Goal: Task Accomplishment & Management: Use online tool/utility

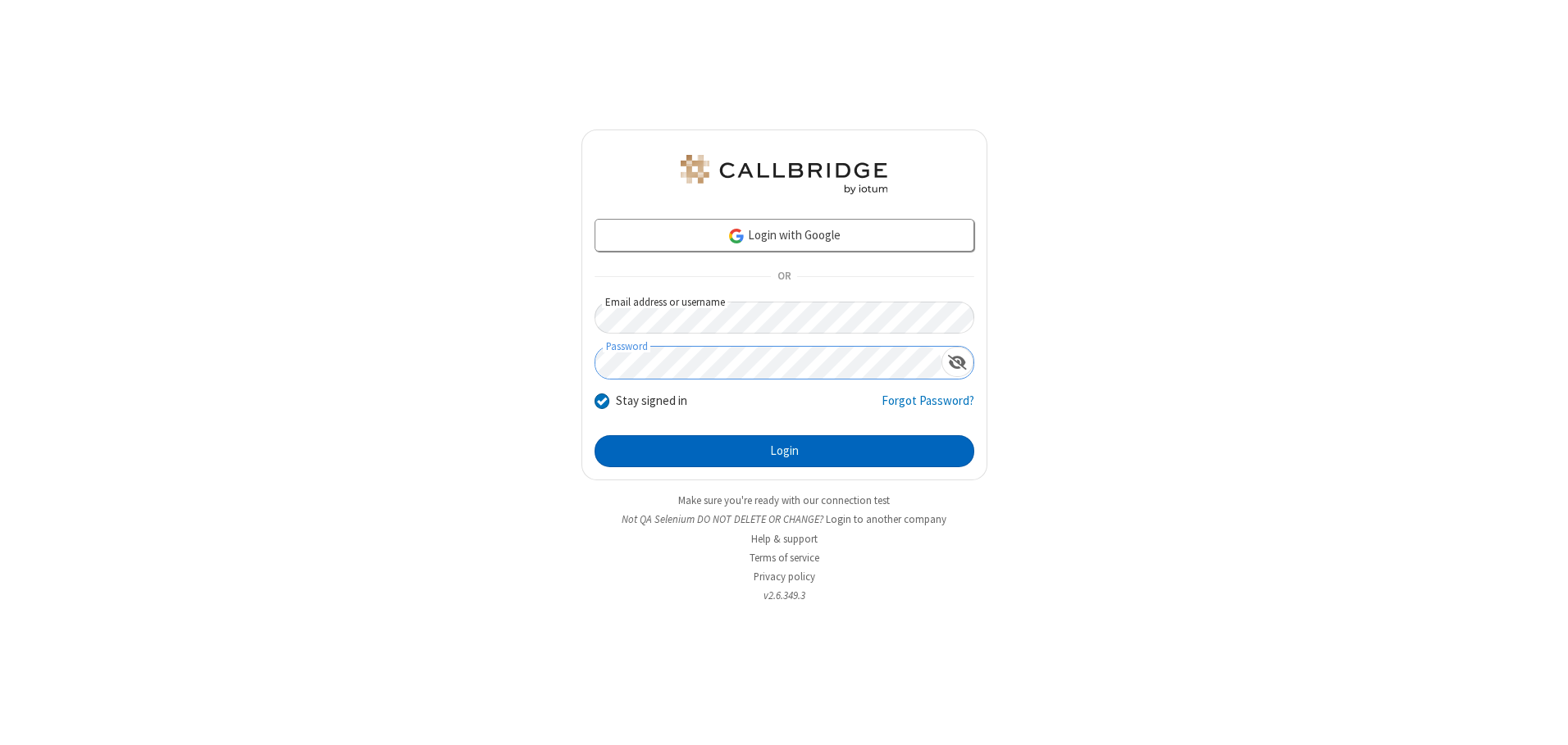
click at [784, 450] on button "Login" at bounding box center [784, 451] width 380 height 32
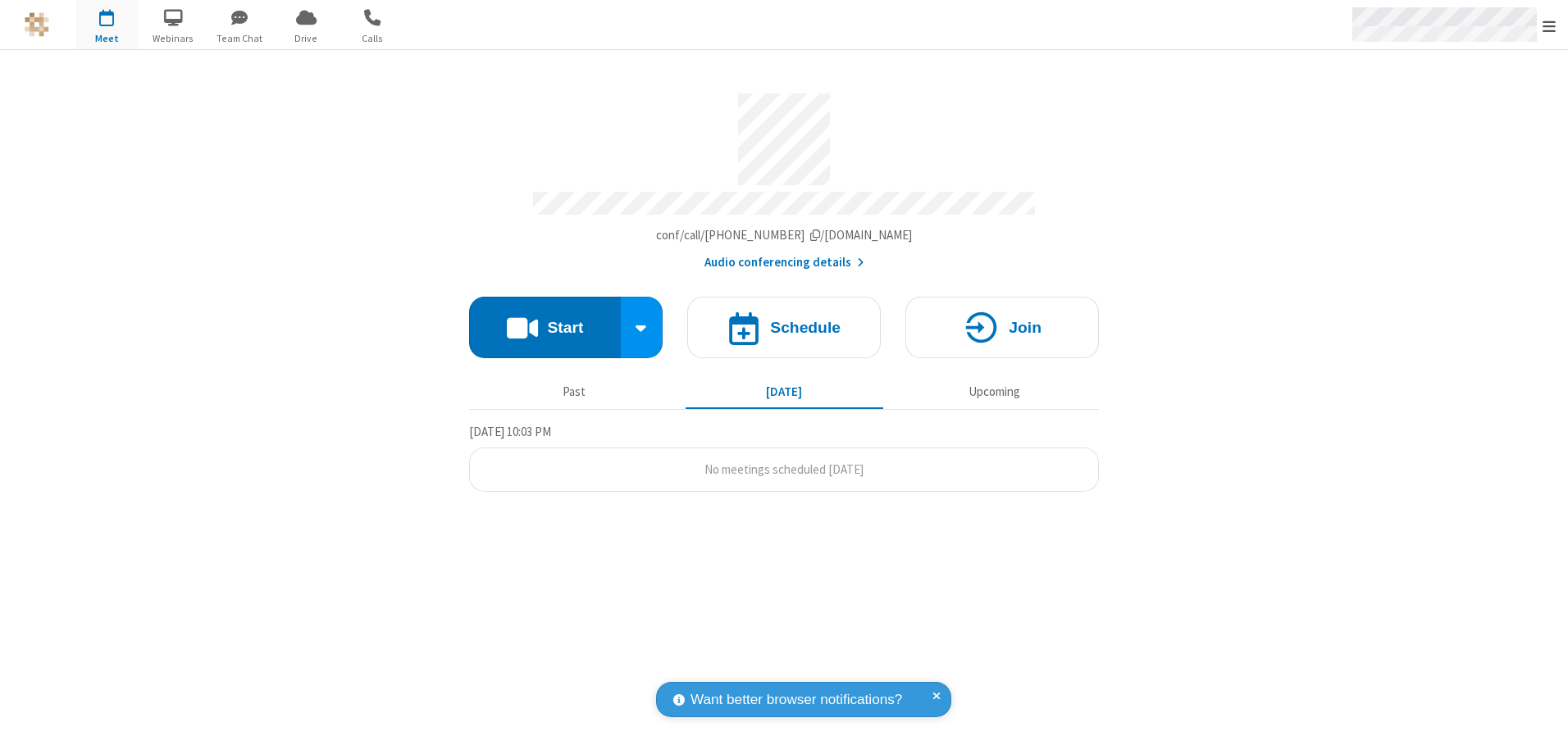
click at [1549, 25] on span "Open menu" at bounding box center [1548, 25] width 13 height 17
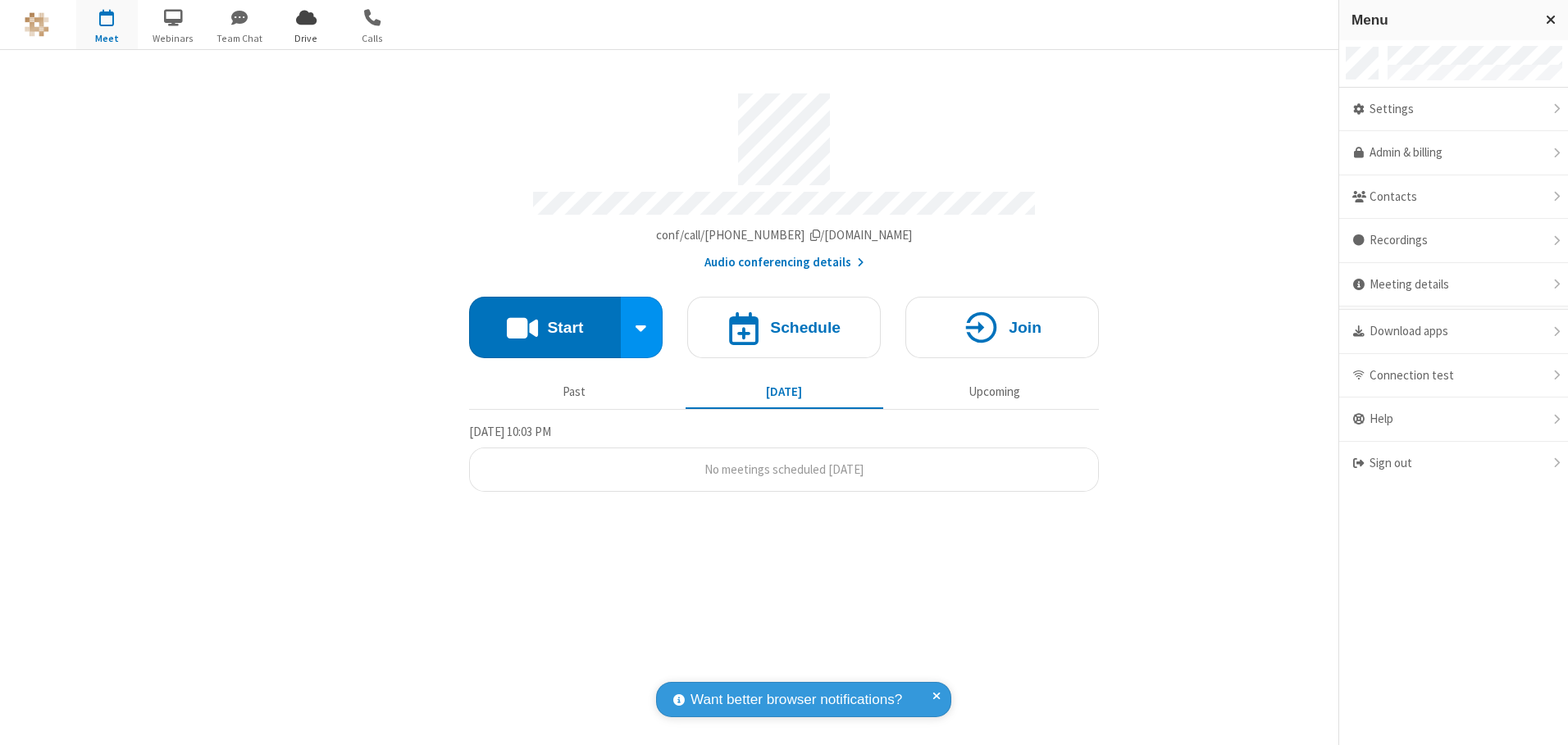
click at [306, 38] on span "Drive" at bounding box center [306, 38] width 62 height 15
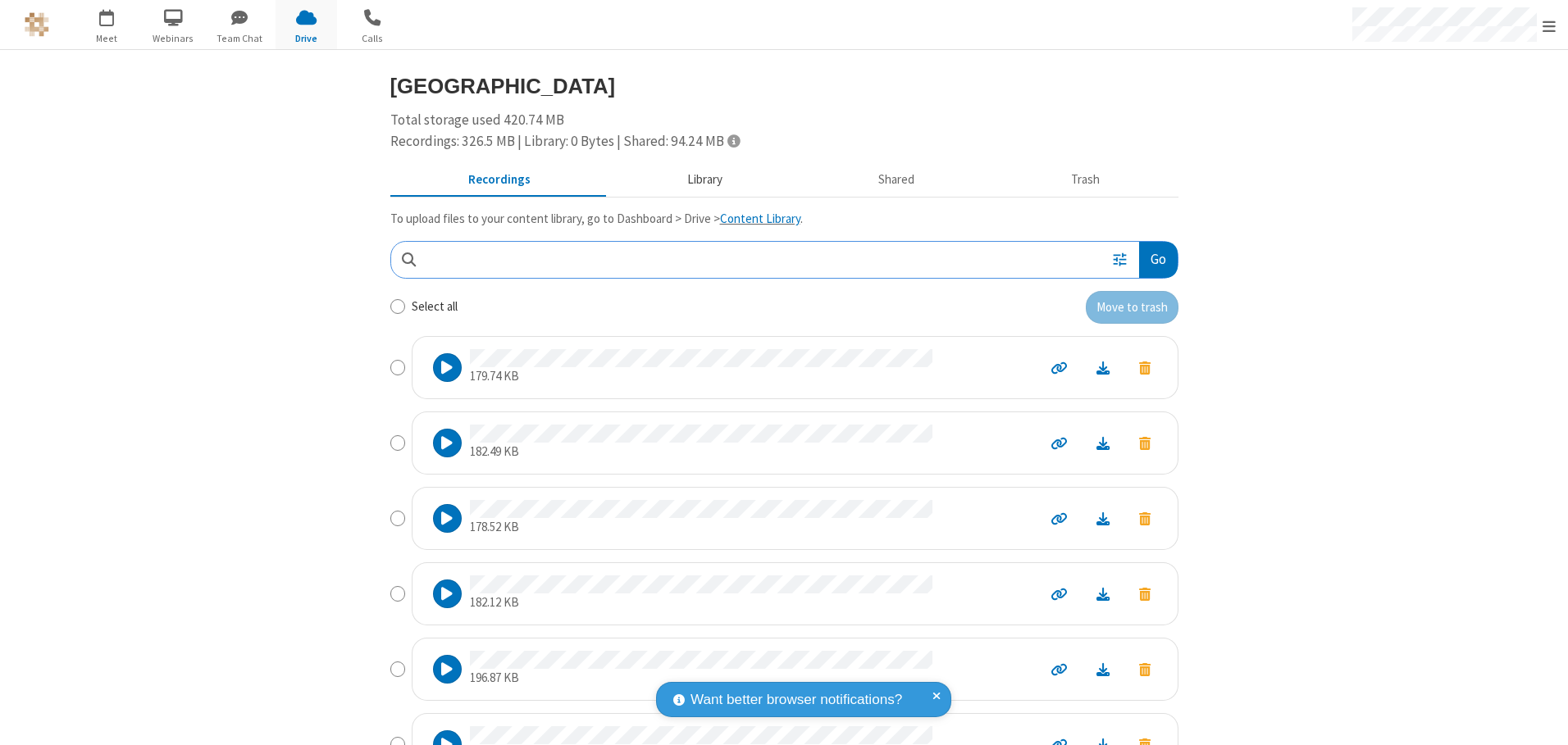
click at [696, 179] on button "Library" at bounding box center [704, 180] width 192 height 31
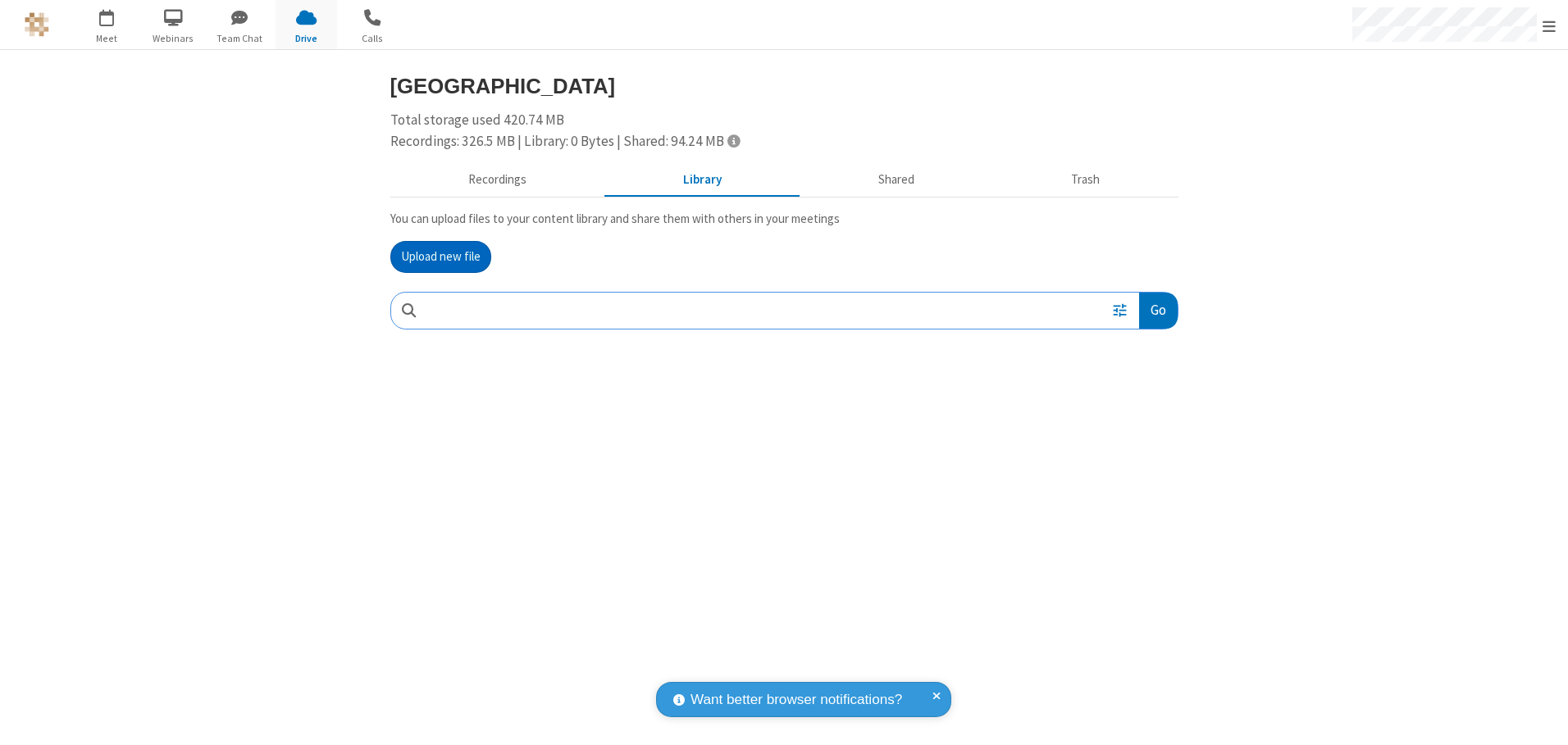
click at [441, 256] on button "Upload new file" at bounding box center [441, 256] width 101 height 32
